Goal: Information Seeking & Learning: Learn about a topic

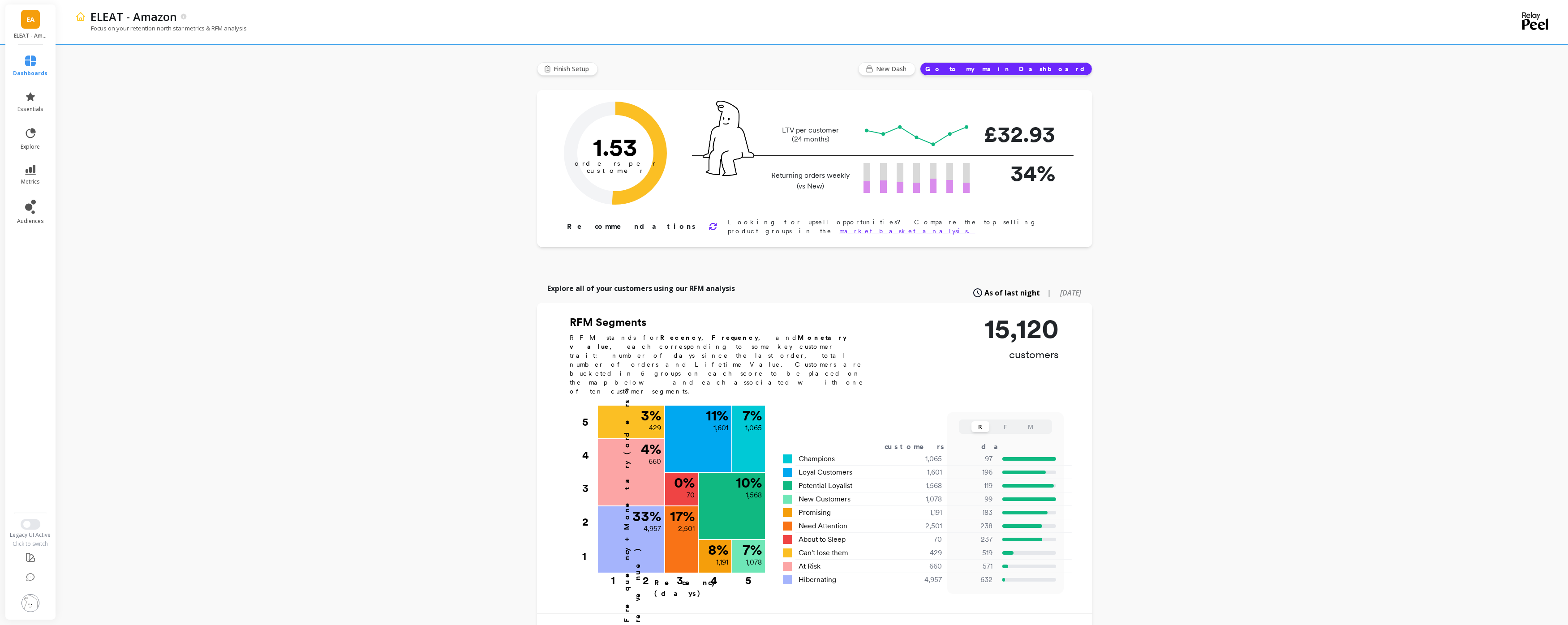
click at [29, 16] on span "EA" at bounding box center [30, 19] width 8 height 10
click at [95, 66] on p "ELEAT" at bounding box center [100, 66] width 18 height 9
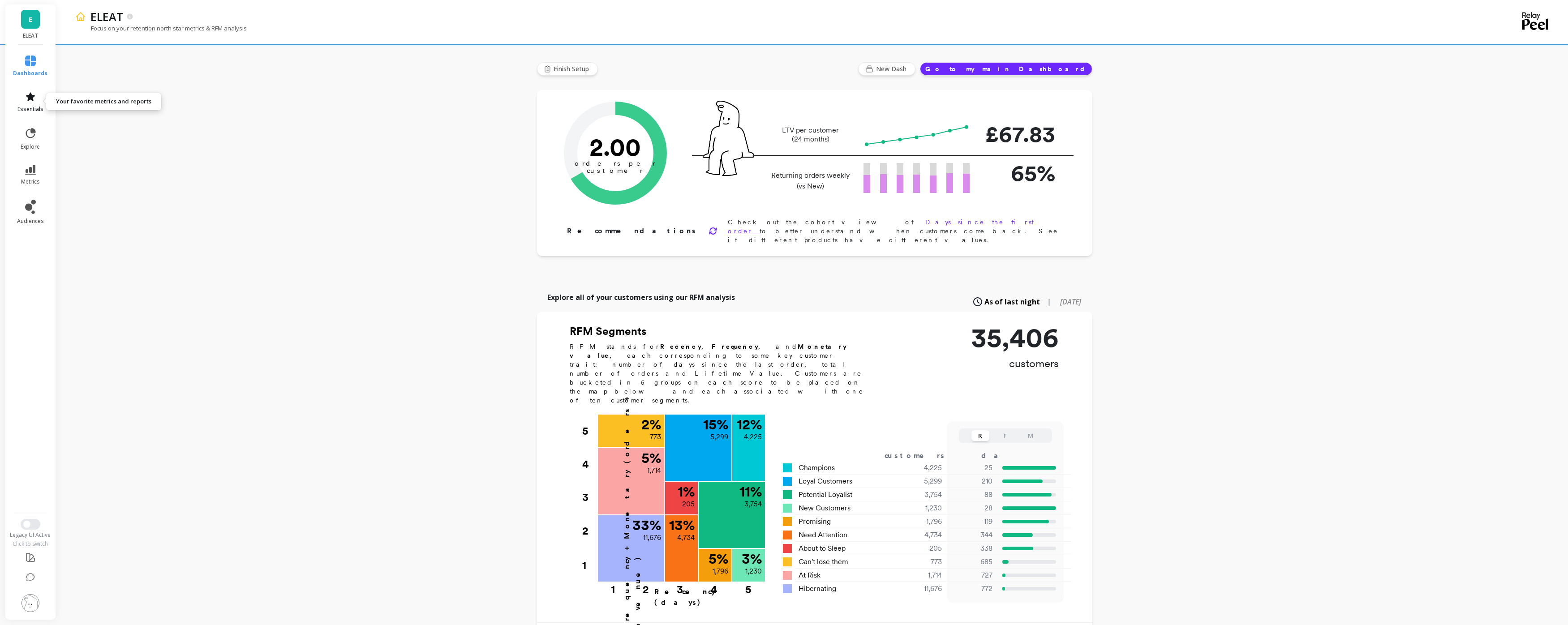
click at [32, 98] on icon at bounding box center [30, 97] width 9 height 8
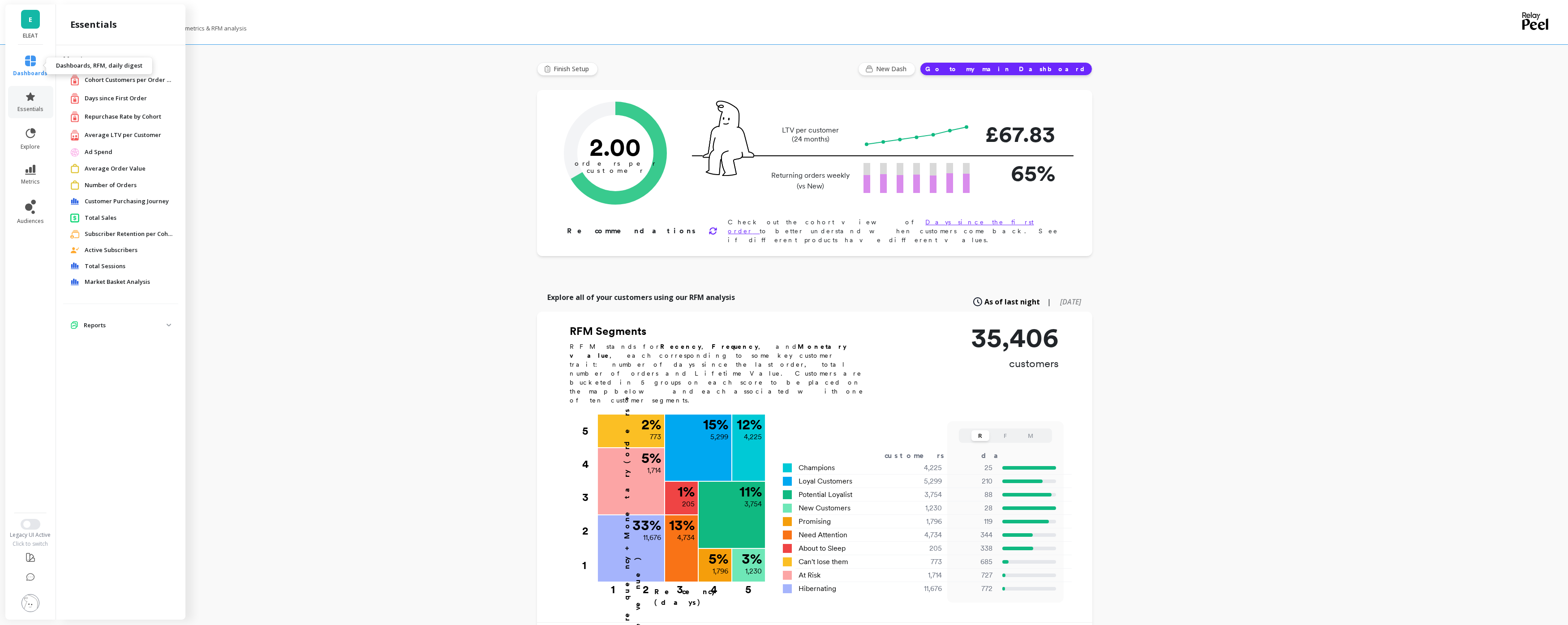
click at [33, 66] on icon at bounding box center [30, 61] width 11 height 11
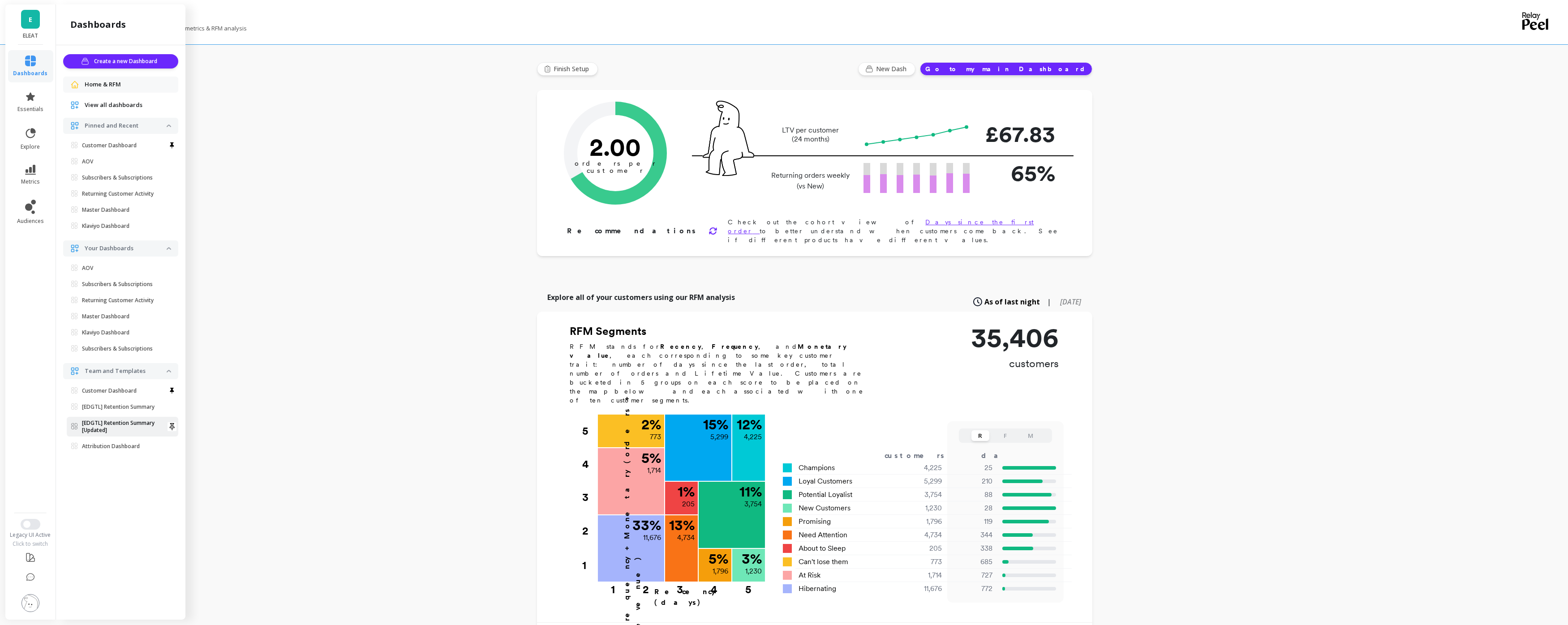
click at [107, 429] on p "[EDGTL] Retention Summary [Updated]" at bounding box center [124, 426] width 85 height 14
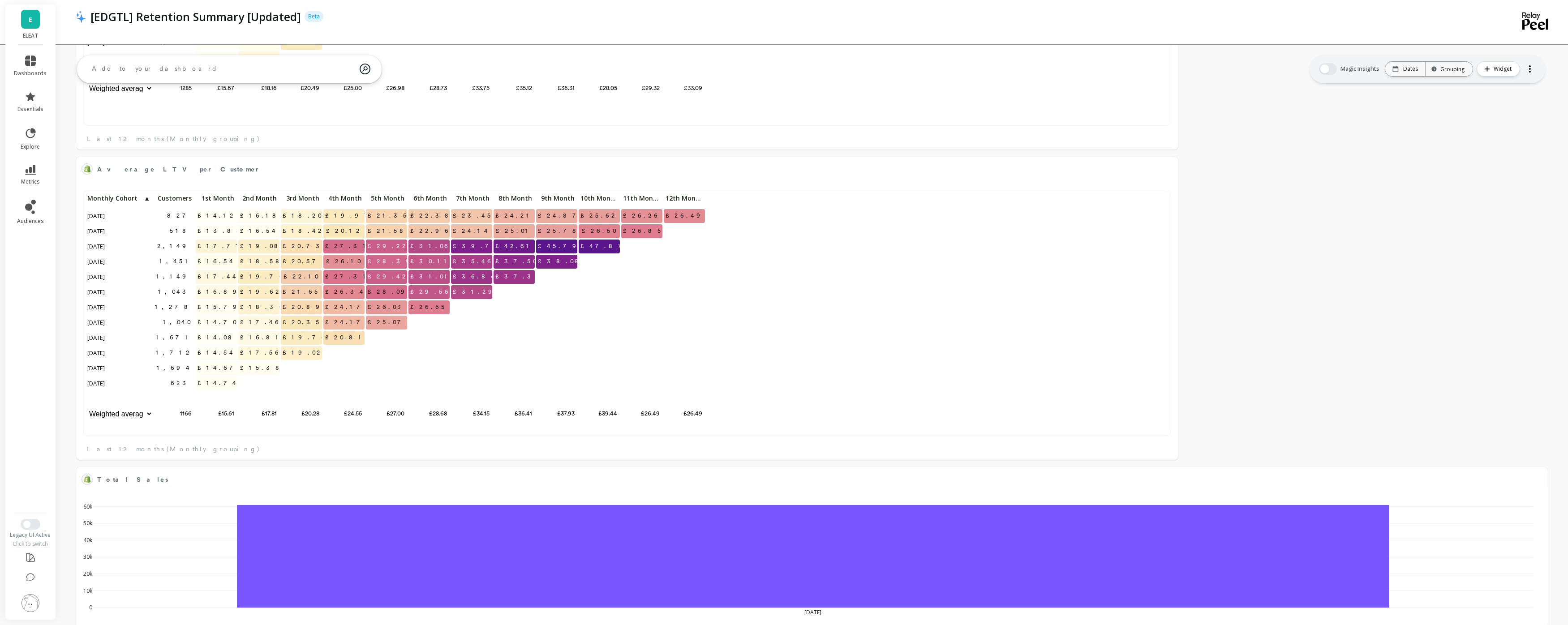
scroll to position [451, 0]
click at [590, 176] on span "Average LTV per Customer" at bounding box center [621, 170] width 1047 height 13
click at [0, 0] on div at bounding box center [0, 0] width 0 height 0
click at [658, 164] on span "Average LTV per Customer" at bounding box center [621, 170] width 1047 height 13
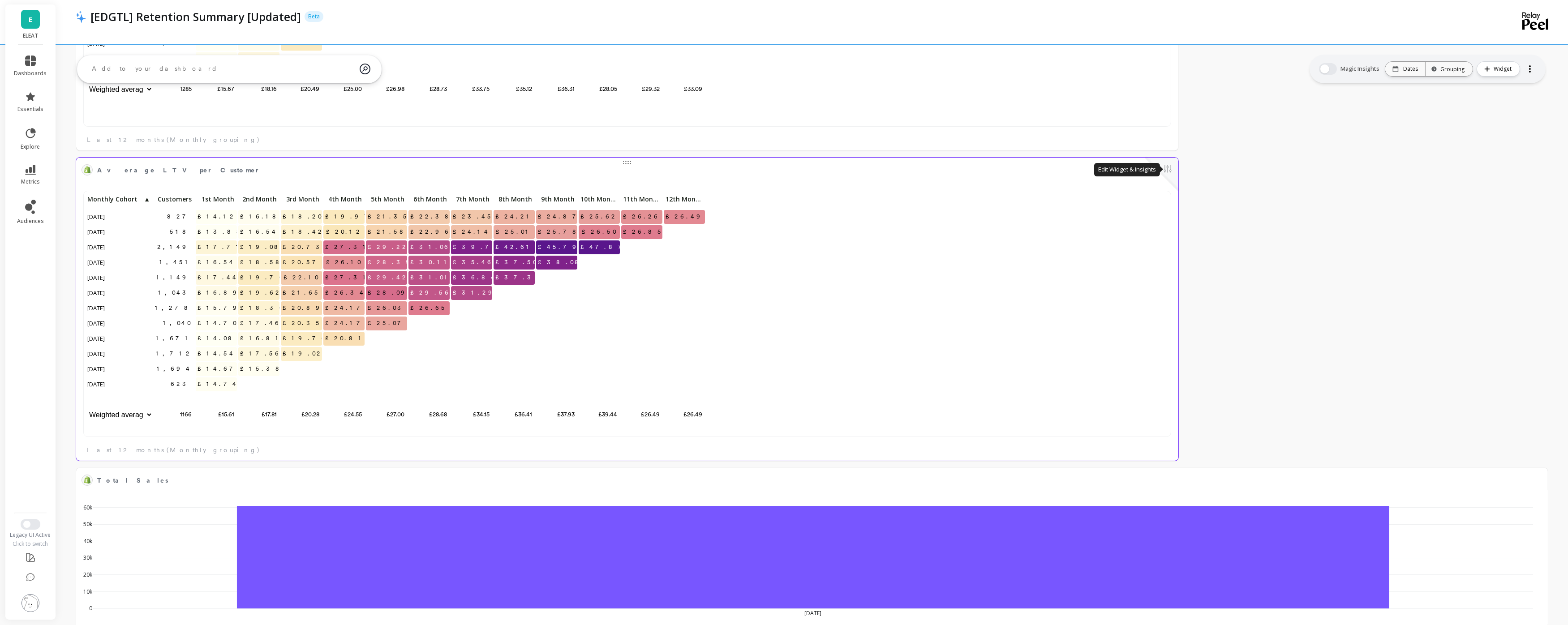
click at [1165, 169] on button at bounding box center [1168, 169] width 11 height 13
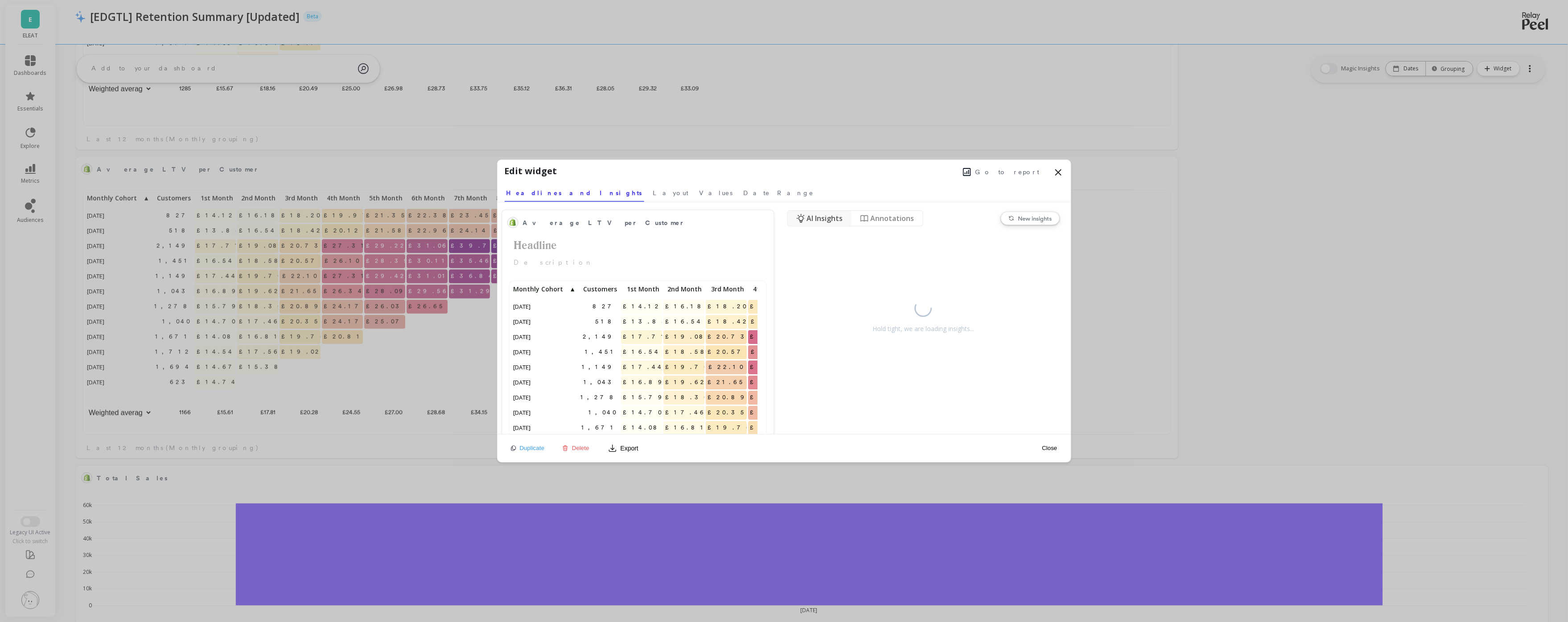
scroll to position [8, 8]
click at [1023, 172] on span "Go to report" at bounding box center [1007, 172] width 64 height 9
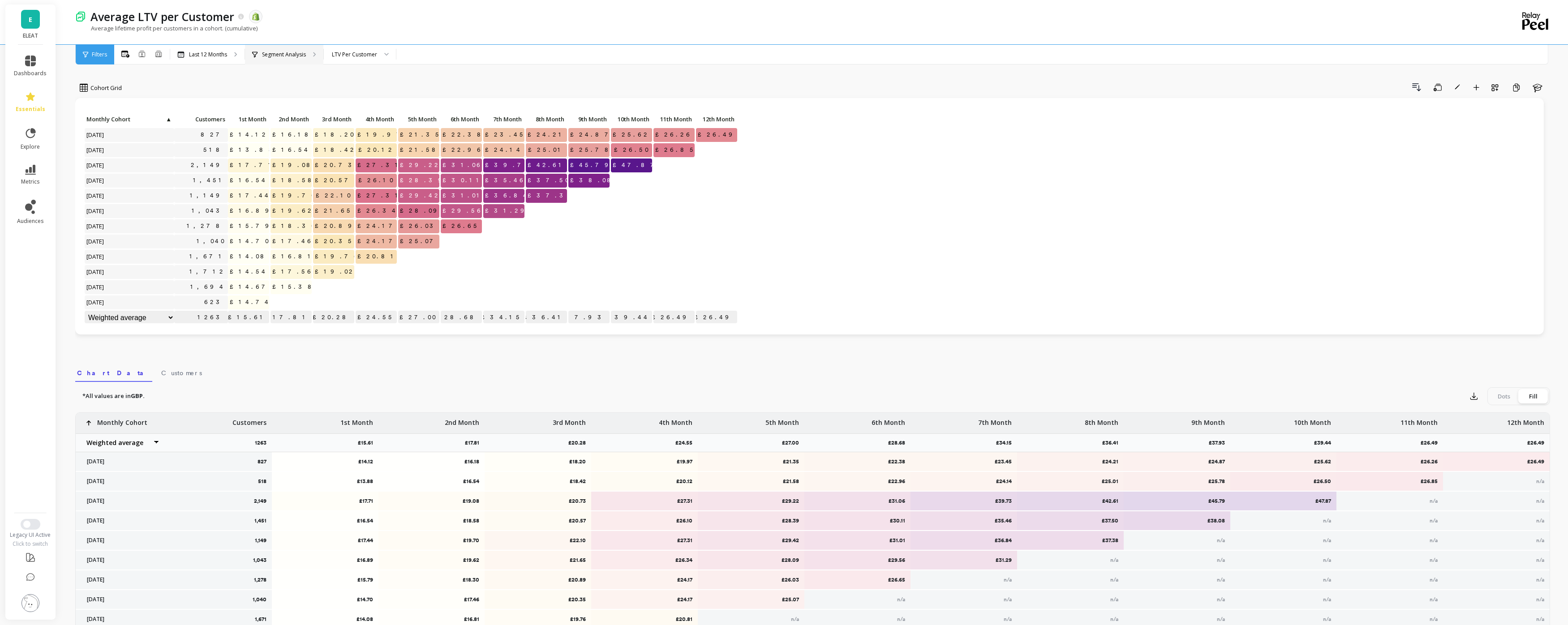
click at [294, 59] on div "Segment Analysis" at bounding box center [283, 54] width 78 height 19
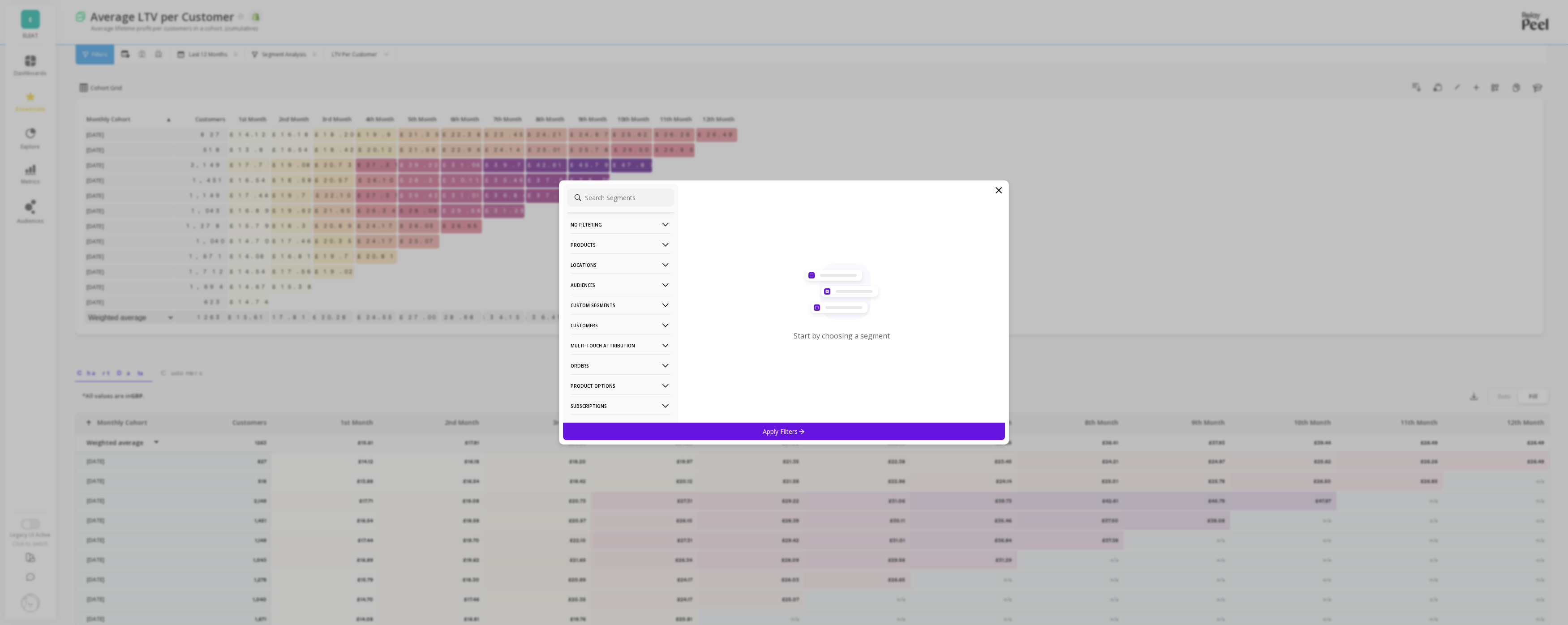
click at [661, 304] on Segments-icon at bounding box center [666, 305] width 10 height 10
click at [610, 373] on p "w/t Bimuno Original [MEDICAL_DATA] product" at bounding box center [621, 373] width 97 height 16
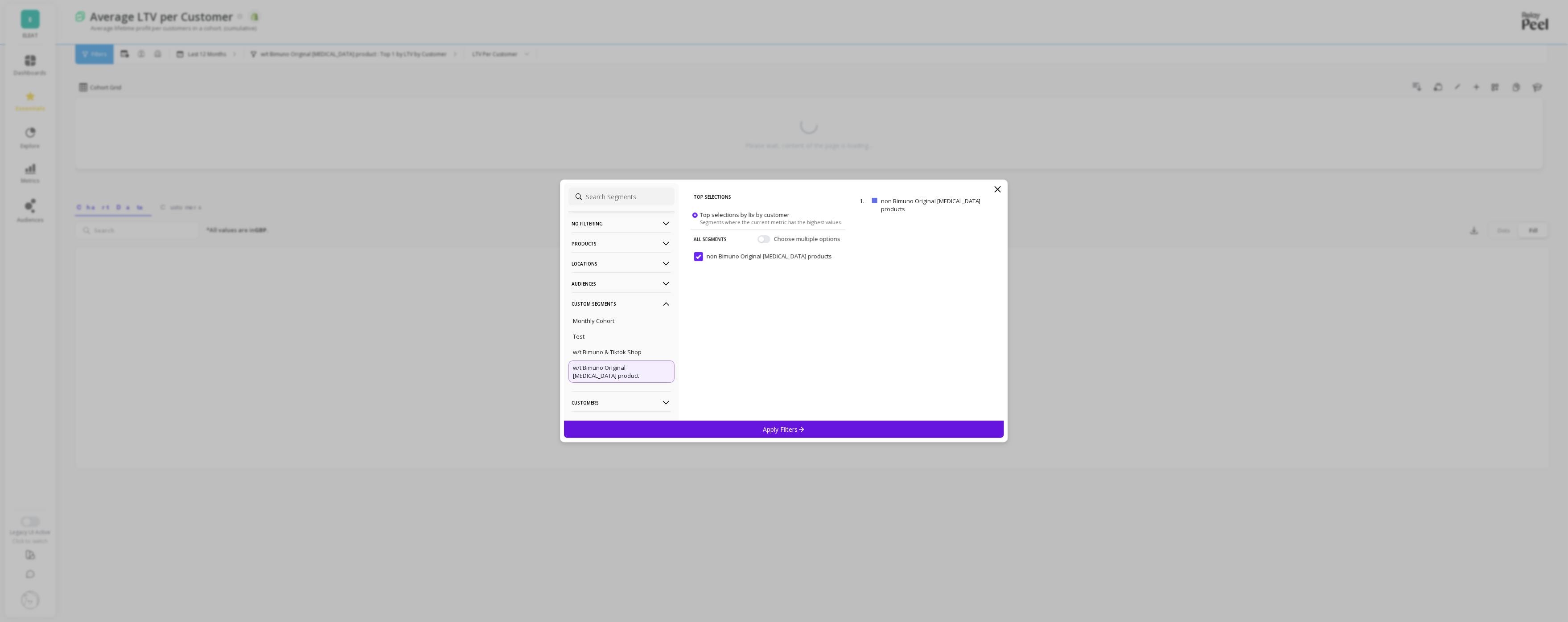
click at [810, 424] on div "Apply Filters" at bounding box center [784, 429] width 440 height 18
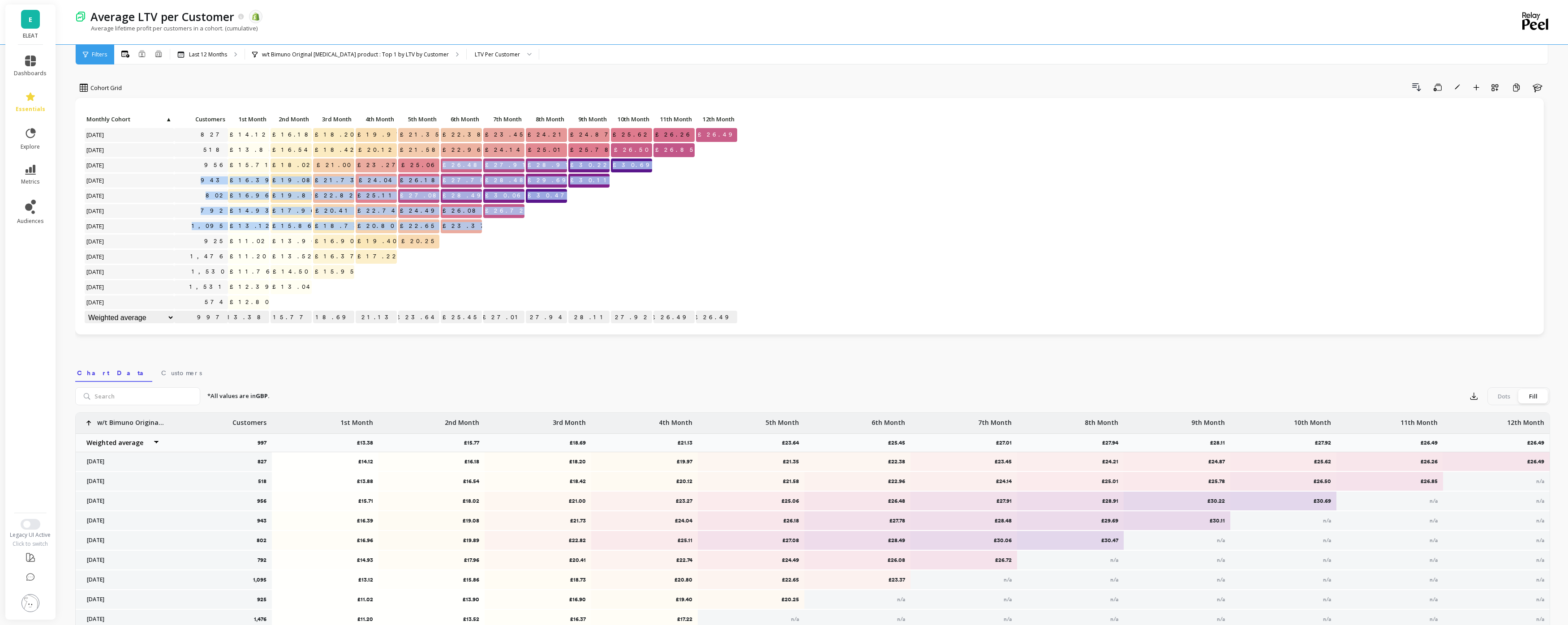
drag, startPoint x: 463, startPoint y: 165, endPoint x: 481, endPoint y: 224, distance: 61.7
click at [481, 224] on div "Click to create an audience 827 £14.12 £16.18 £18.20 £19.97 £21.35 £22.38 £23.4…" at bounding box center [411, 219] width 654 height 213
click at [475, 225] on span "£23.37" at bounding box center [467, 226] width 52 height 13
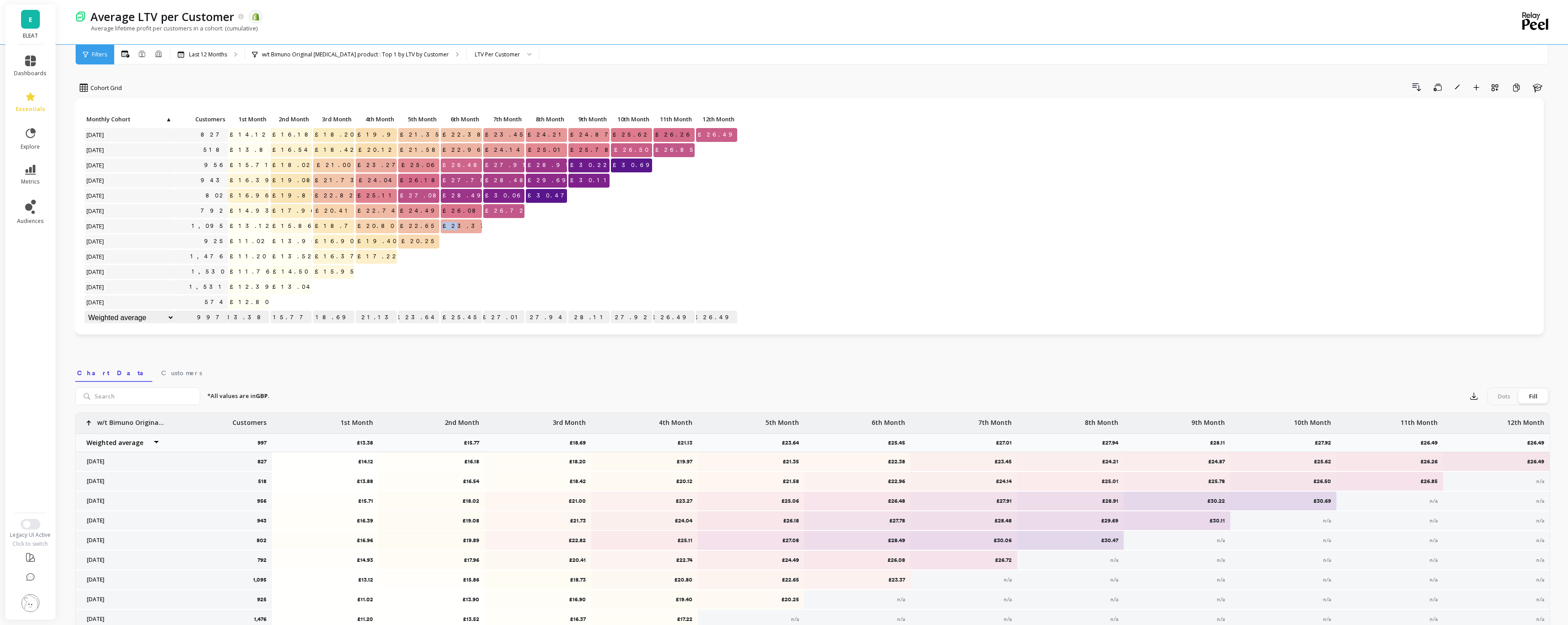
drag, startPoint x: 462, startPoint y: 227, endPoint x: 477, endPoint y: 226, distance: 15.0
click at [470, 227] on span "£23.37" at bounding box center [467, 226] width 52 height 13
click at [479, 226] on span "£23.37" at bounding box center [467, 226] width 52 height 13
drag, startPoint x: 479, startPoint y: 228, endPoint x: 460, endPoint y: 227, distance: 19.0
click at [460, 227] on span "£23.37" at bounding box center [467, 226] width 52 height 13
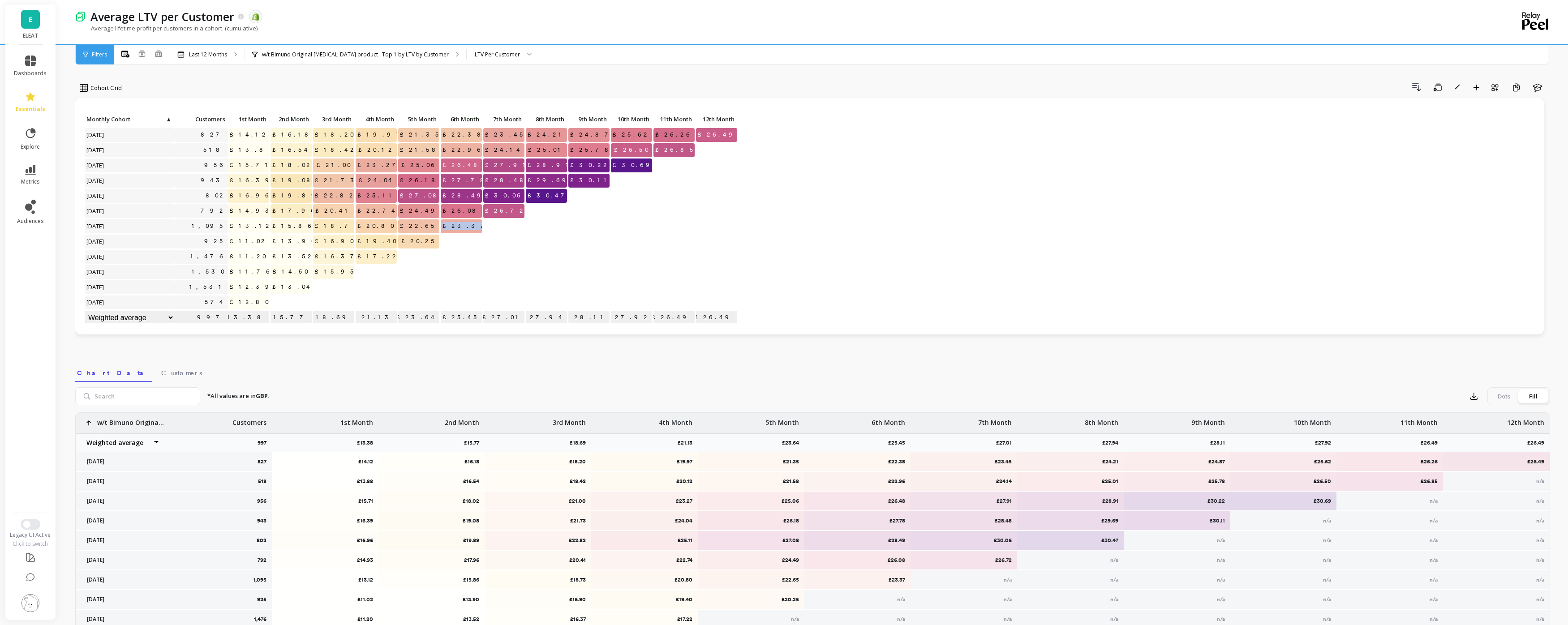
click at [460, 226] on span "£23.37" at bounding box center [467, 226] width 52 height 13
drag, startPoint x: 463, startPoint y: 227, endPoint x: 488, endPoint y: 226, distance: 25.0
click at [488, 226] on div "Click to create an audience 827 £14.12 £16.18 £18.20 £19.97 £21.35 £22.38 £23.4…" at bounding box center [411, 219] width 654 height 213
click at [492, 226] on div at bounding box center [504, 226] width 41 height 14
drag, startPoint x: 462, startPoint y: 194, endPoint x: 480, endPoint y: 199, distance: 18.7
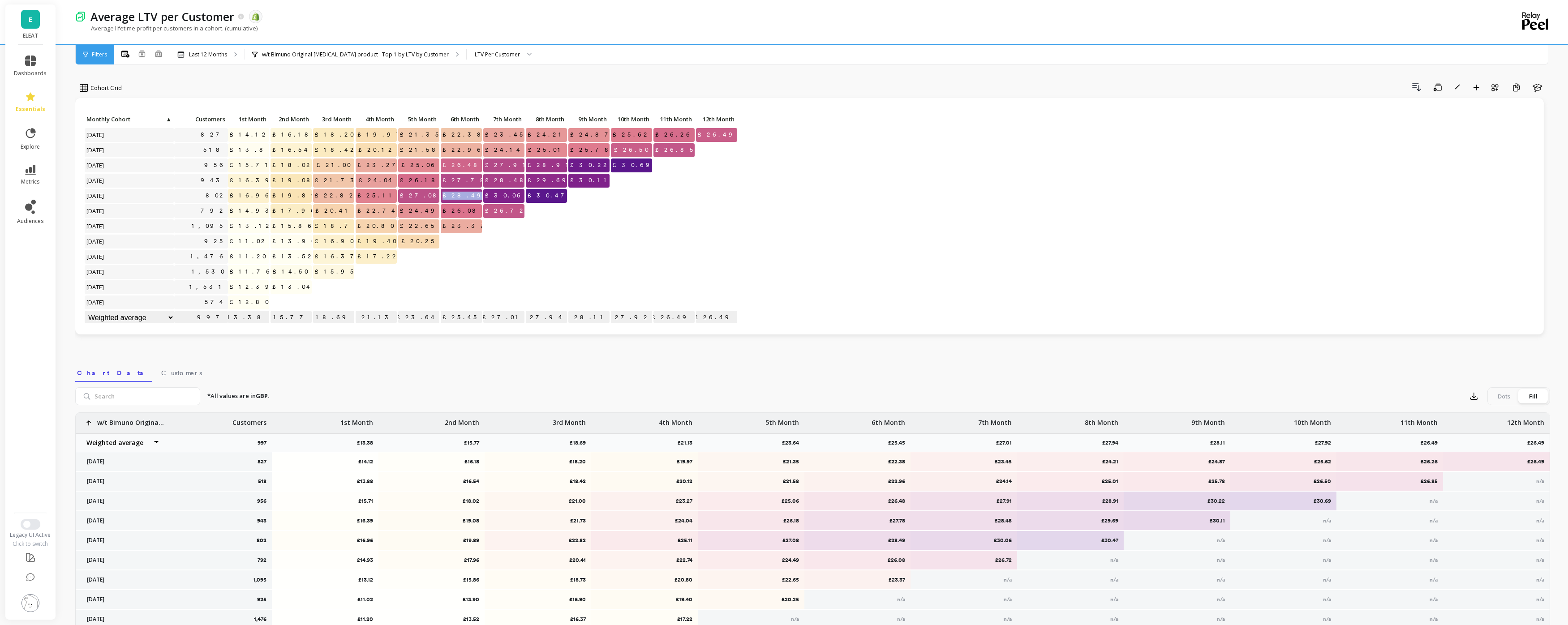
click at [480, 199] on span "£28.49" at bounding box center [465, 196] width 49 height 13
click at [483, 222] on div at bounding box center [504, 227] width 43 height 15
click at [464, 228] on span "£23.37" at bounding box center [467, 226] width 52 height 13
drag, startPoint x: 460, startPoint y: 228, endPoint x: 475, endPoint y: 226, distance: 15.1
click at [475, 226] on span "£23.37" at bounding box center [467, 226] width 52 height 13
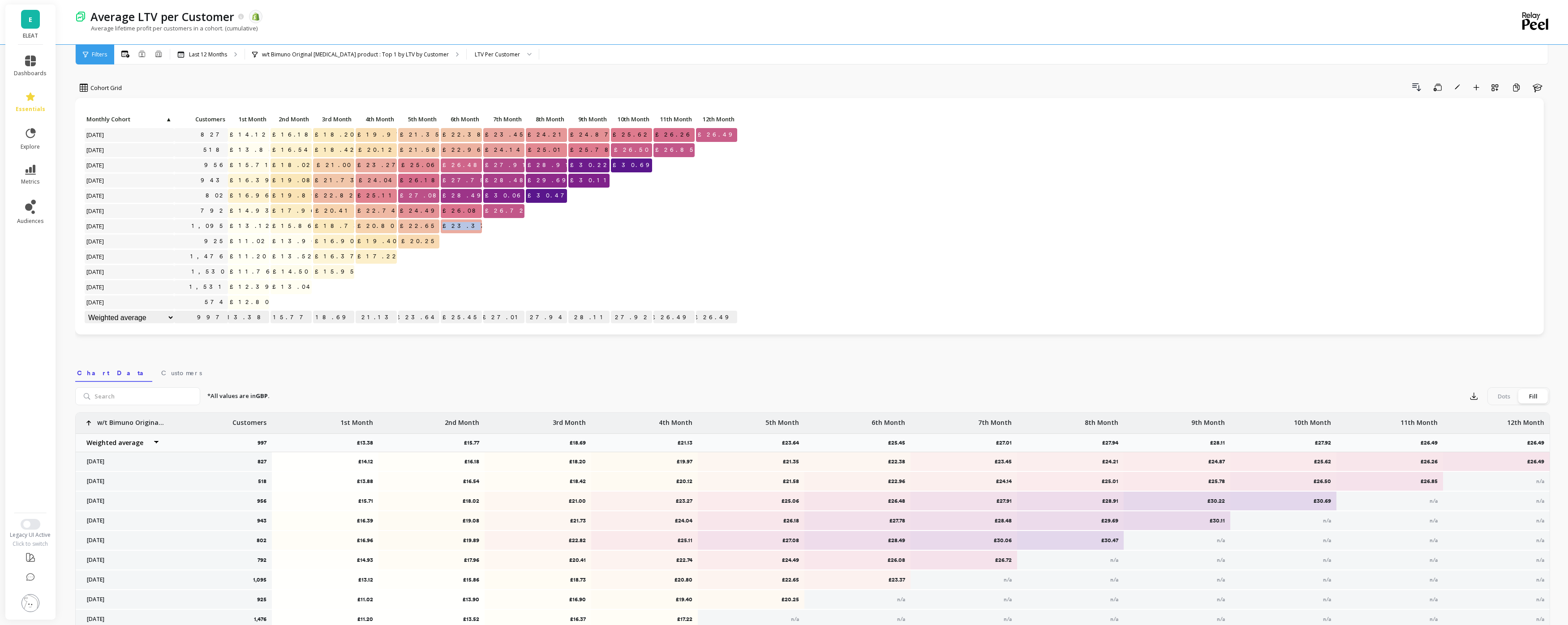
click at [498, 226] on div at bounding box center [504, 226] width 41 height 14
click at [402, 51] on p "w/t Bimuno Original [MEDICAL_DATA] product : Top 1 by LTV by Customer" at bounding box center [356, 55] width 187 height 8
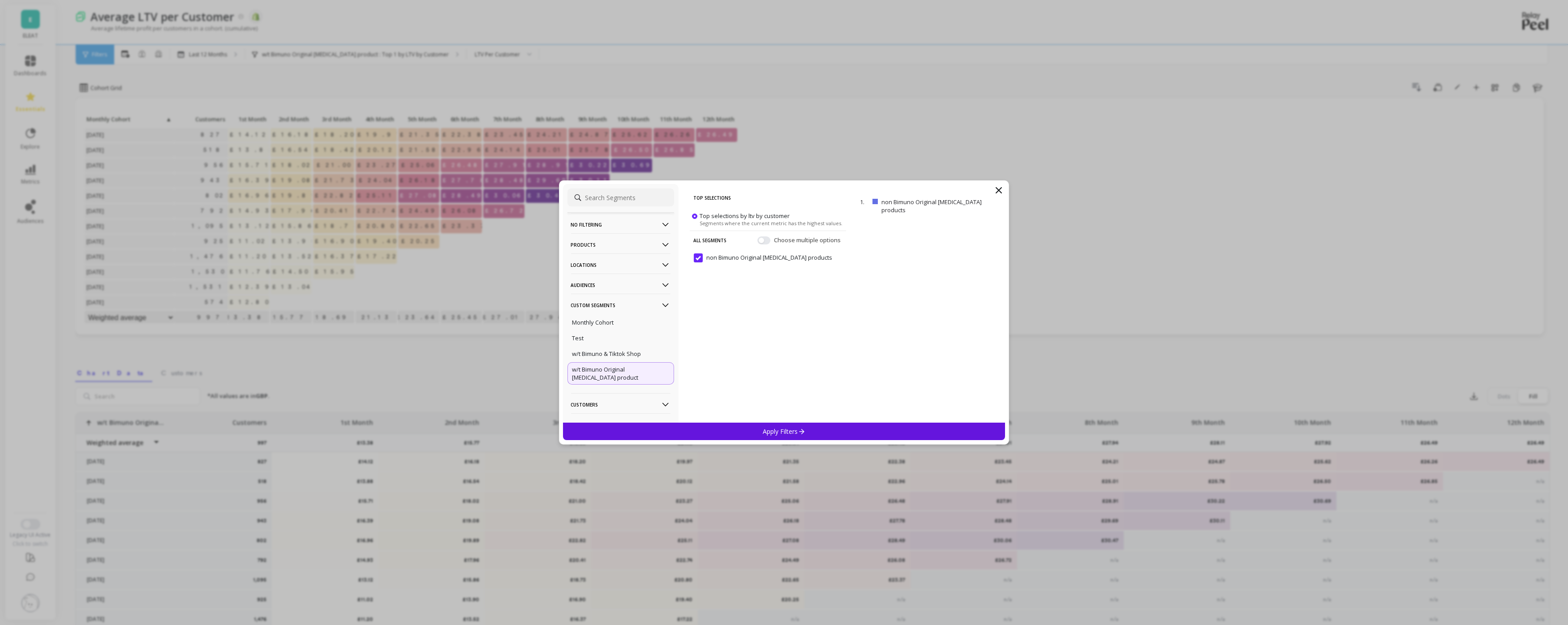
click at [699, 258] on products "non Bimuno Original [MEDICAL_DATA] products" at bounding box center [763, 257] width 139 height 9
click at [641, 332] on p "Customers" at bounding box center [621, 340] width 99 height 23
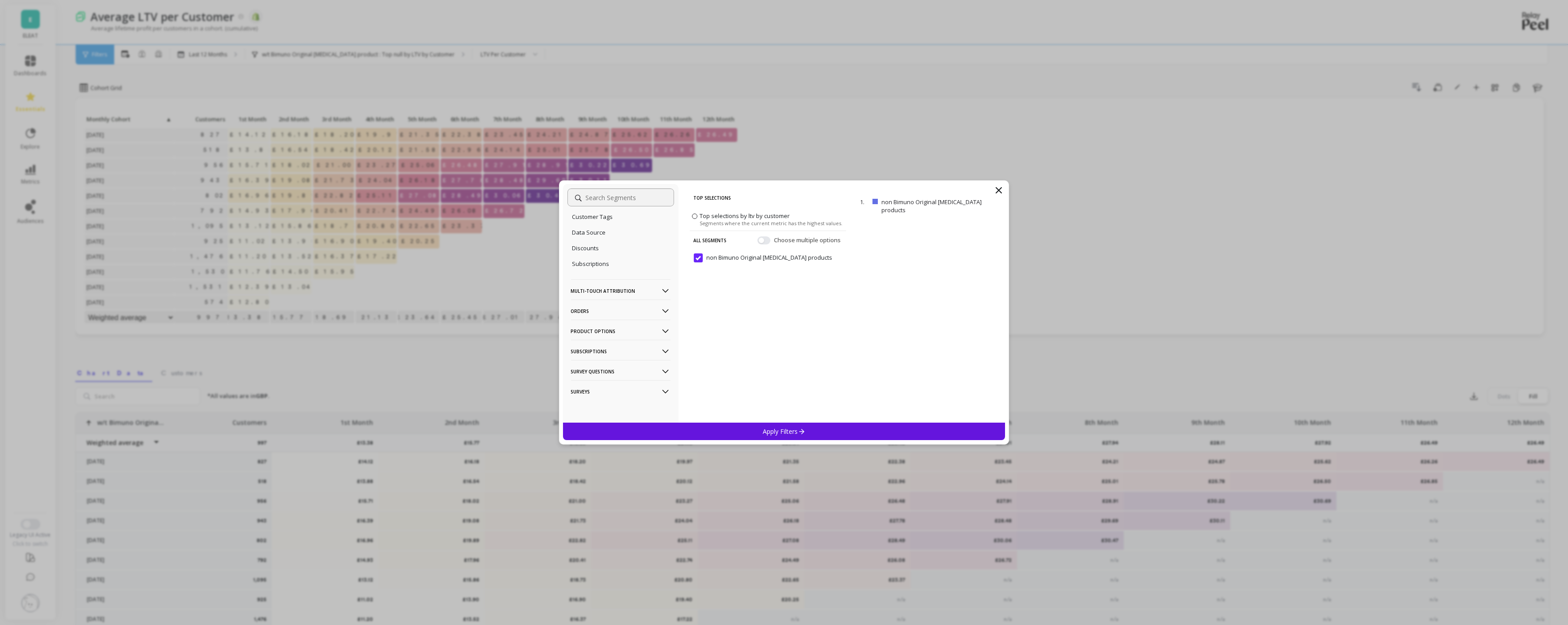
click at [631, 327] on p "Product Options" at bounding box center [621, 331] width 99 height 23
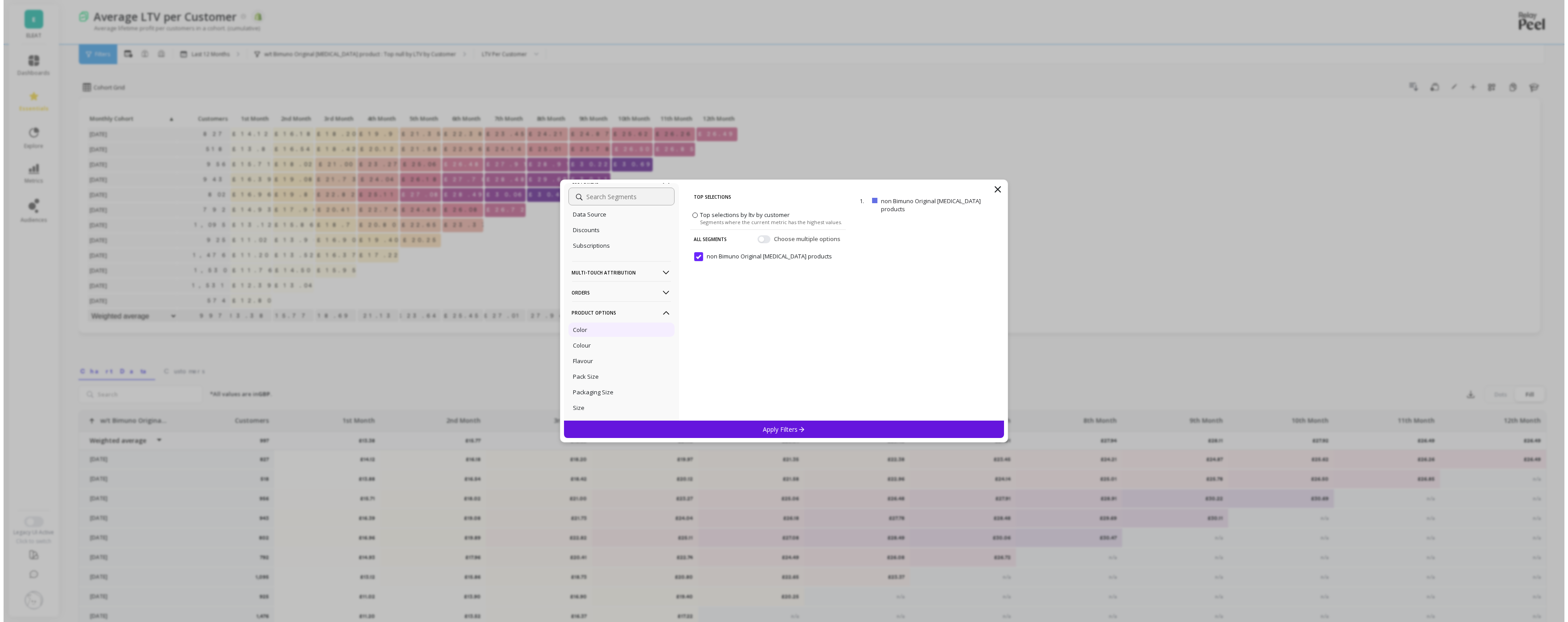
scroll to position [223, 0]
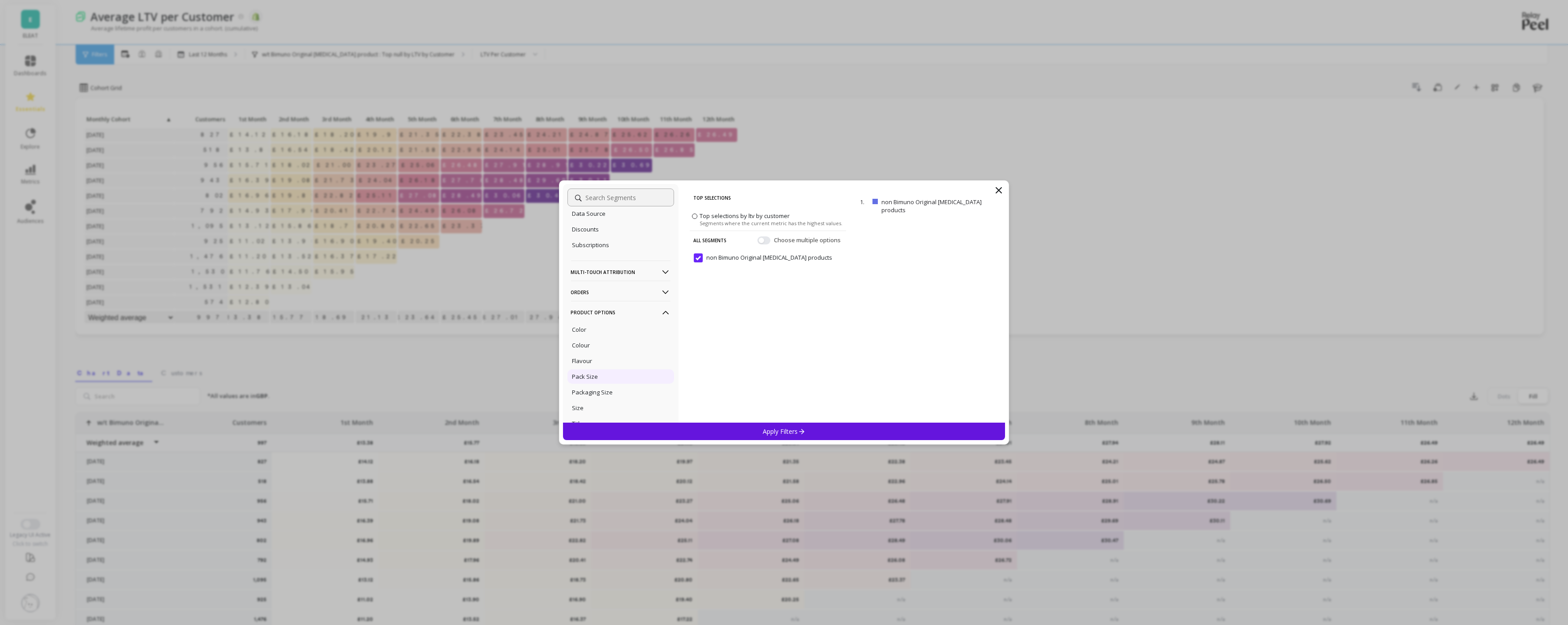
click at [617, 375] on div "Pack Size" at bounding box center [621, 376] width 107 height 14
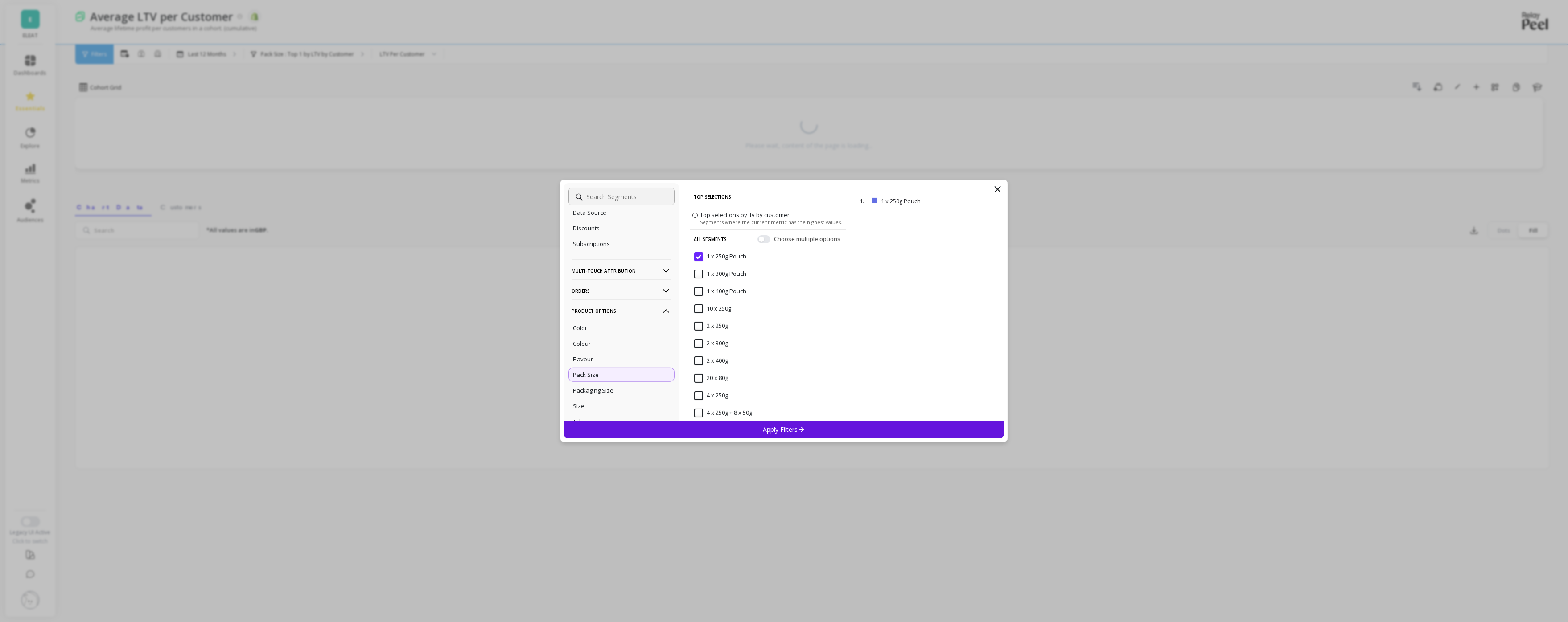
click at [700, 259] on Pouch "1 x 250g Pouch" at bounding box center [720, 256] width 52 height 9
click at [619, 319] on div "Monthly Cohort" at bounding box center [621, 321] width 106 height 14
click at [612, 280] on div "Pack Size" at bounding box center [621, 275] width 106 height 14
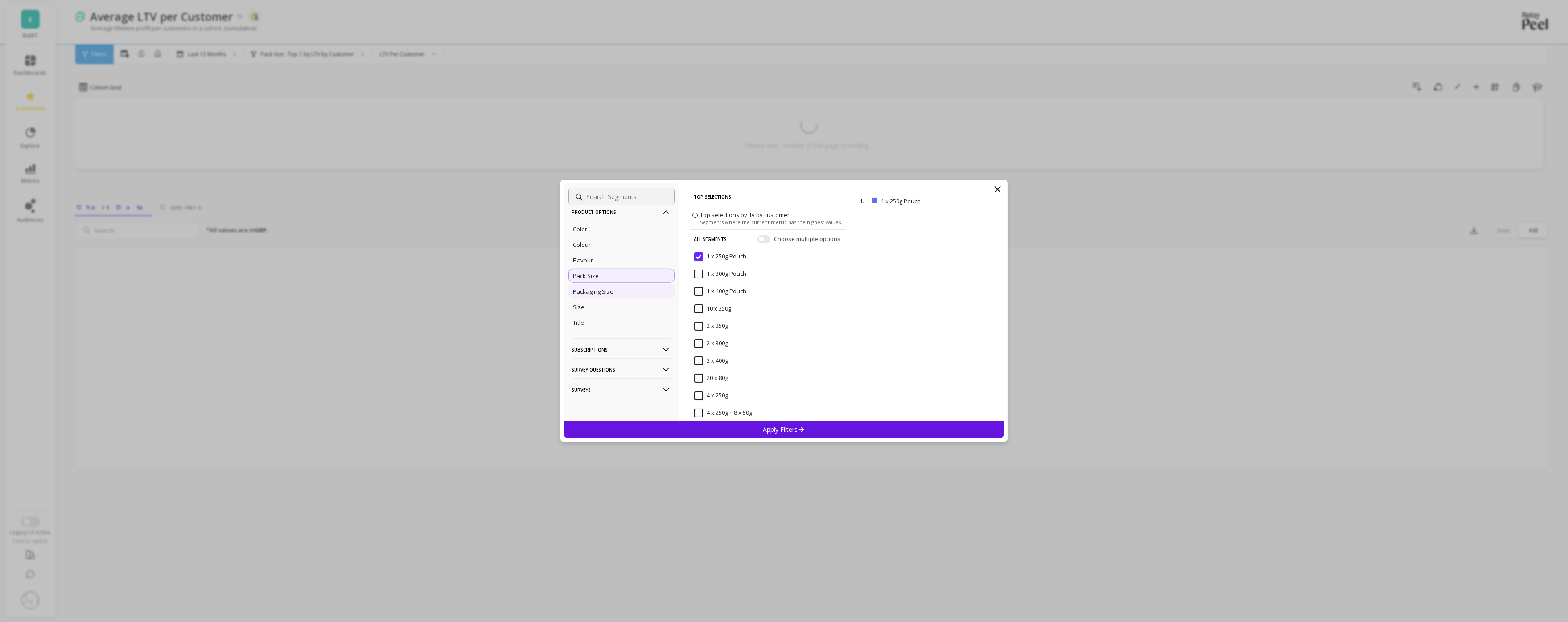
click at [614, 290] on div "Packaging Size" at bounding box center [621, 291] width 106 height 14
click at [617, 266] on div "Flavour" at bounding box center [621, 260] width 106 height 14
click at [599, 241] on div "Colour" at bounding box center [621, 244] width 106 height 14
click at [604, 232] on div "Color" at bounding box center [621, 229] width 106 height 14
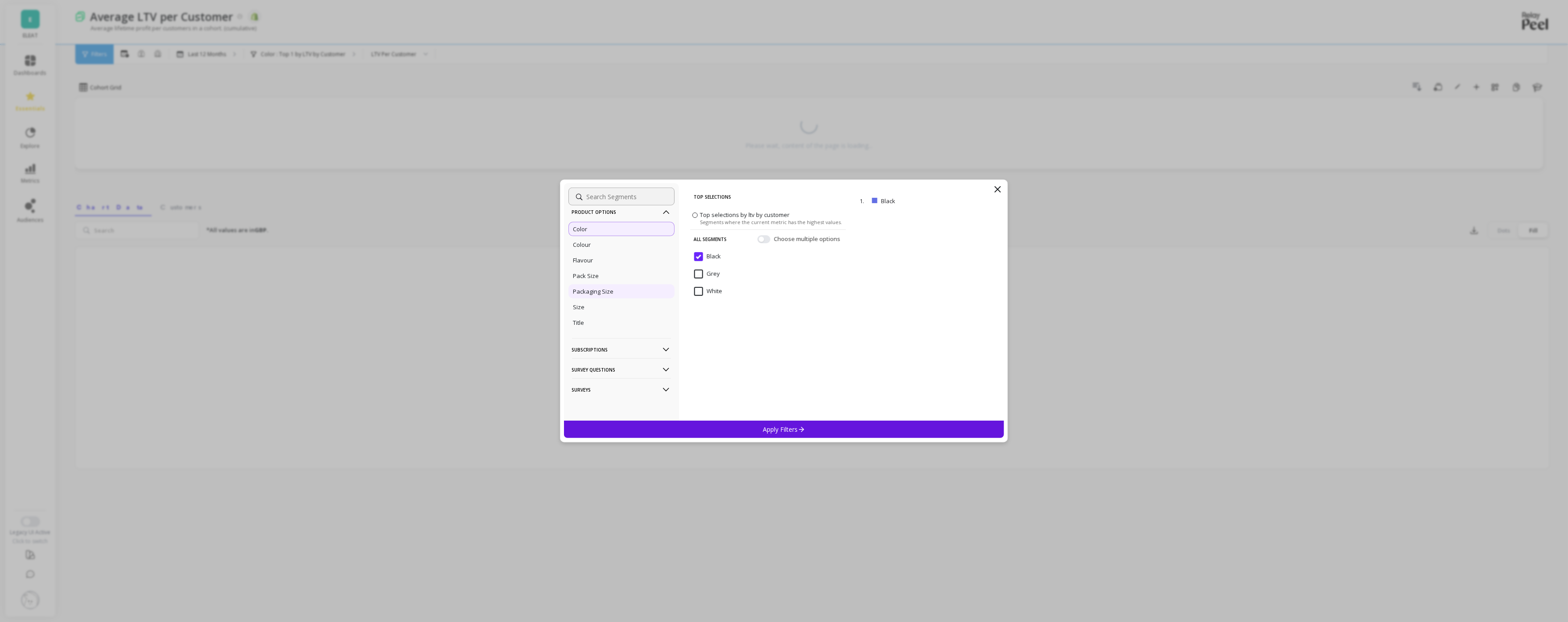
click at [602, 286] on div "Packaging Size" at bounding box center [621, 291] width 106 height 14
click at [599, 306] on div "Size" at bounding box center [621, 306] width 106 height 14
click at [700, 275] on 3\ "10 x 3.65g" at bounding box center [713, 274] width 39 height 9
click at [758, 239] on button "button" at bounding box center [763, 239] width 13 height 8
click at [758, 240] on button "button" at bounding box center [763, 239] width 13 height 8
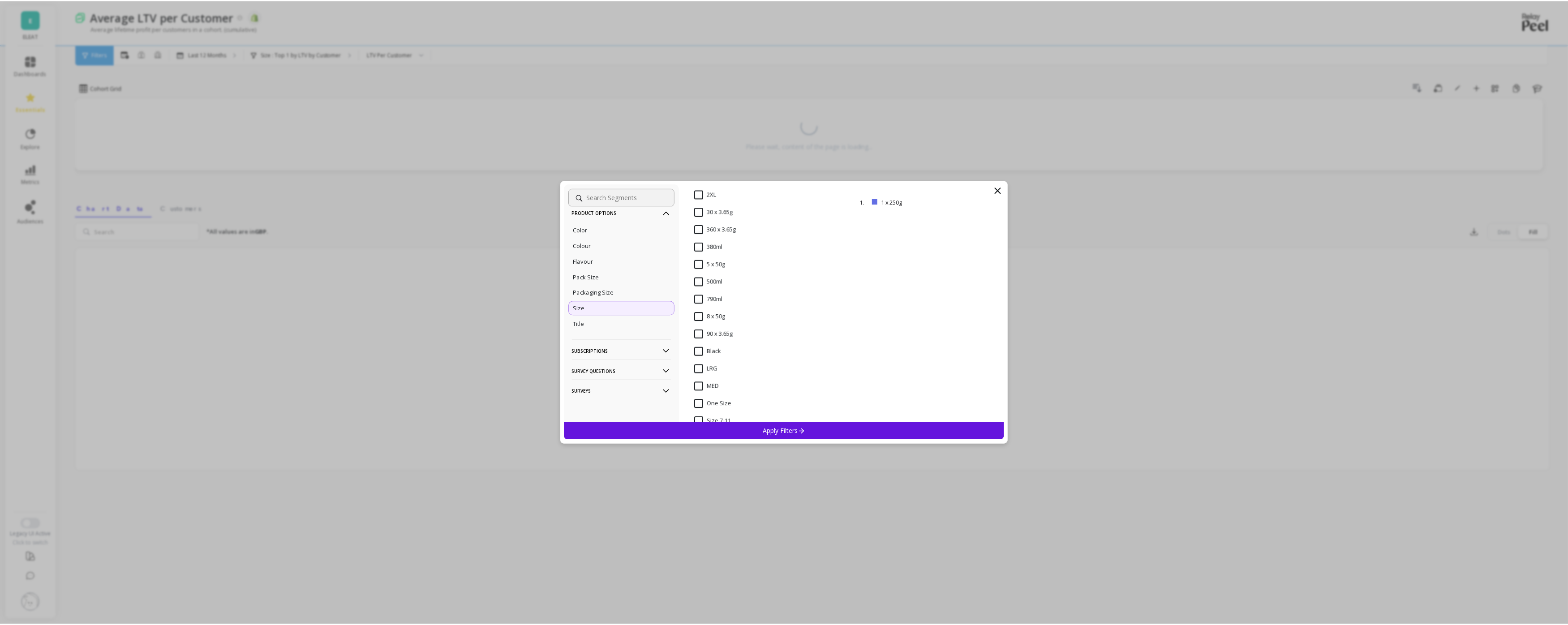
scroll to position [144, 0]
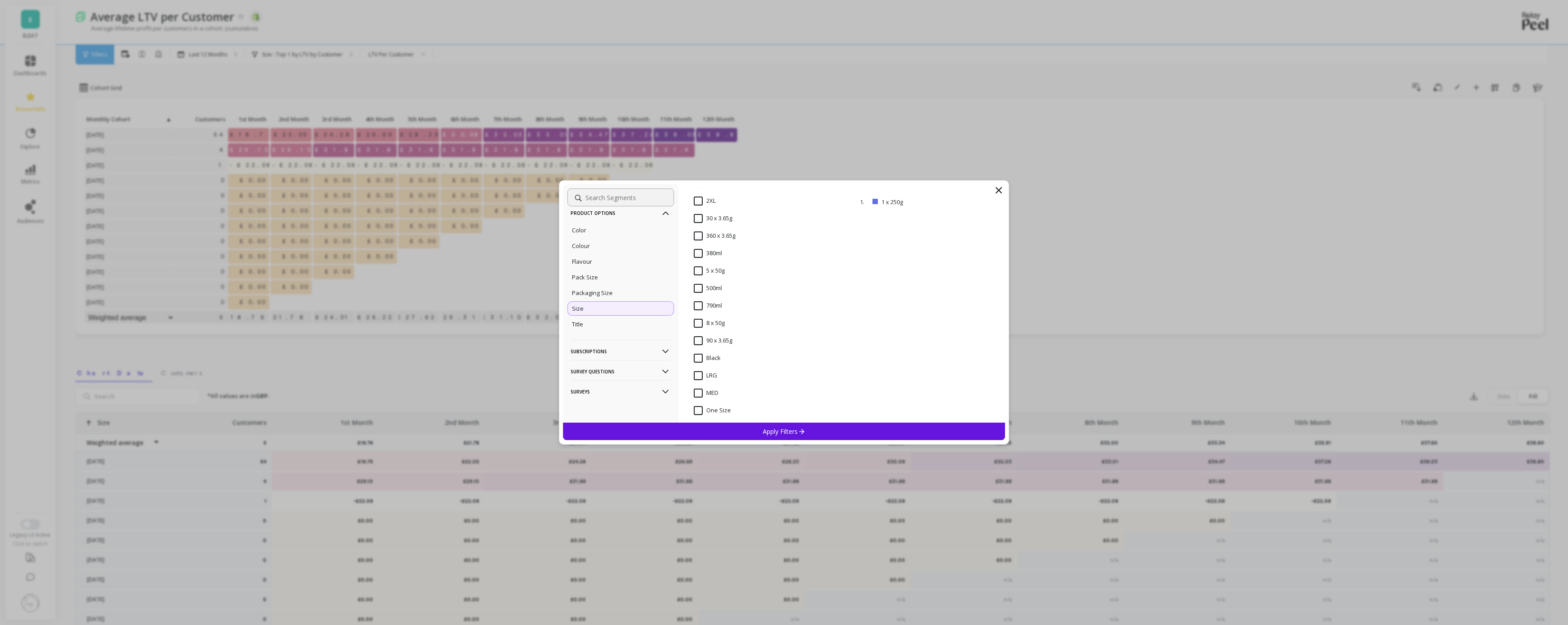
click at [700, 224] on span "30 x 3.65g" at bounding box center [713, 224] width 39 height 19
click at [700, 242] on span "360 x 3.65g" at bounding box center [715, 241] width 42 height 19
click at [700, 220] on 3\ "30 x 3.65g" at bounding box center [713, 219] width 39 height 9
click at [775, 429] on p "Apply Filters" at bounding box center [784, 432] width 43 height 8
